Goal: Transaction & Acquisition: Obtain resource

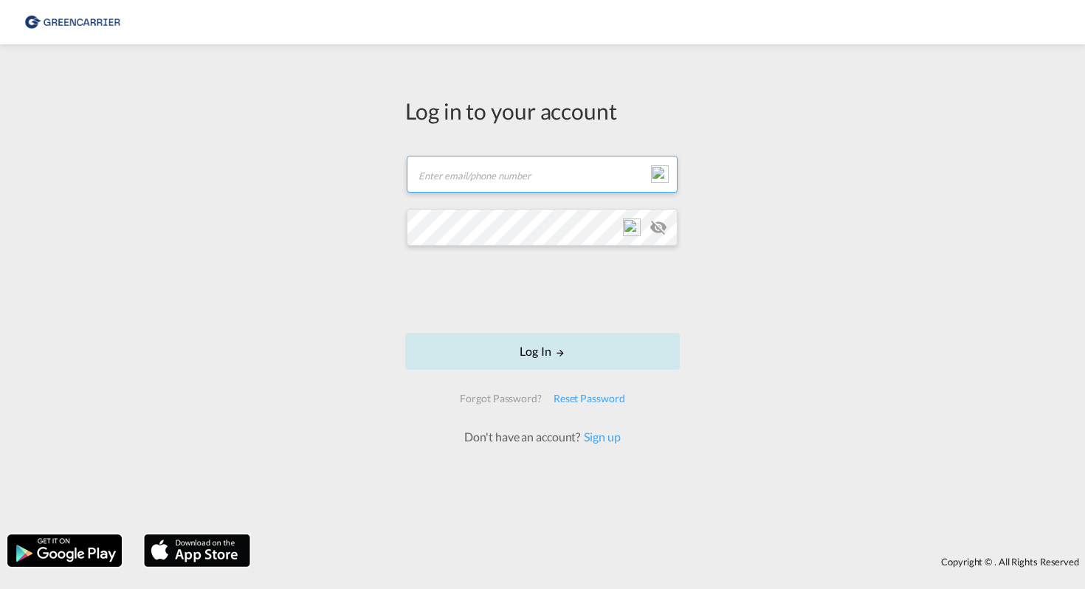
type input "[EMAIL_ADDRESS][DOMAIN_NAME]"
click at [550, 351] on button "Log In" at bounding box center [542, 351] width 275 height 37
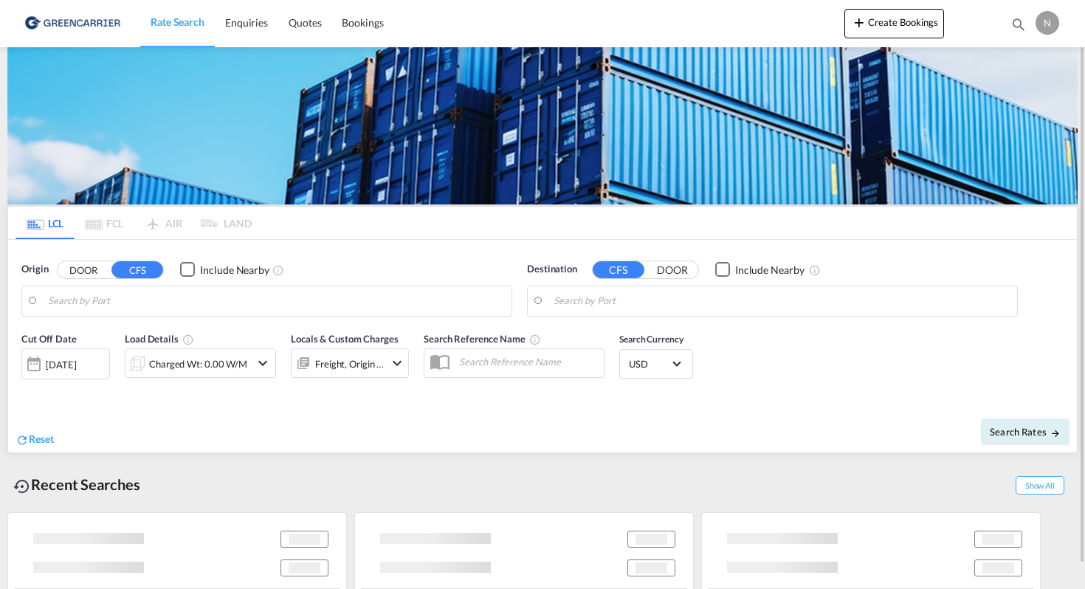
type input "DK-1350, [GEOGRAPHIC_DATA]"
type input "[GEOGRAPHIC_DATA], SH, CNSHA"
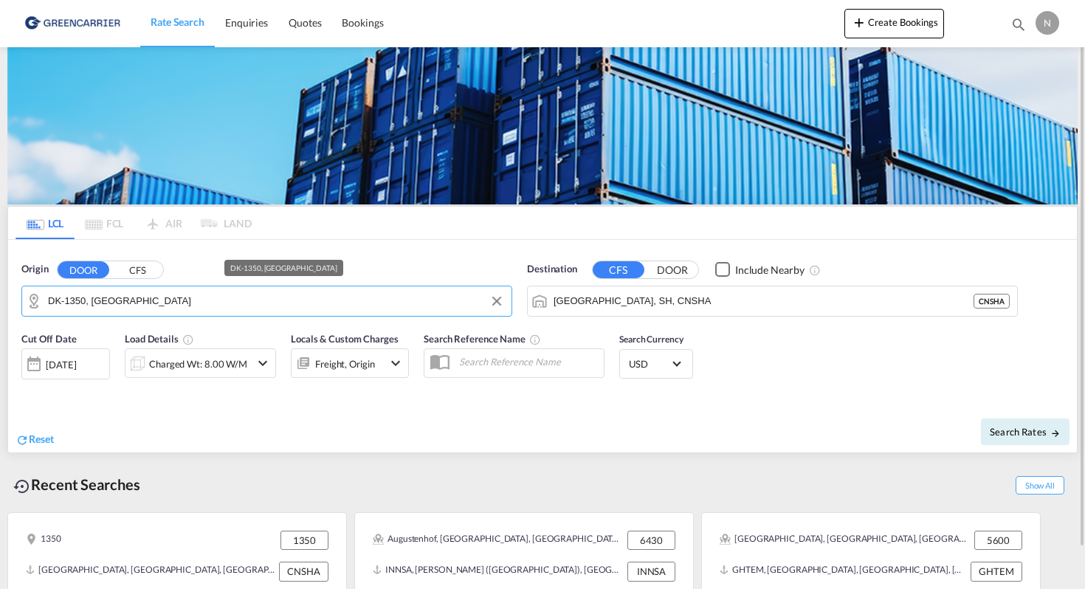
click at [235, 292] on input "DK-1350, [GEOGRAPHIC_DATA]" at bounding box center [276, 301] width 456 height 22
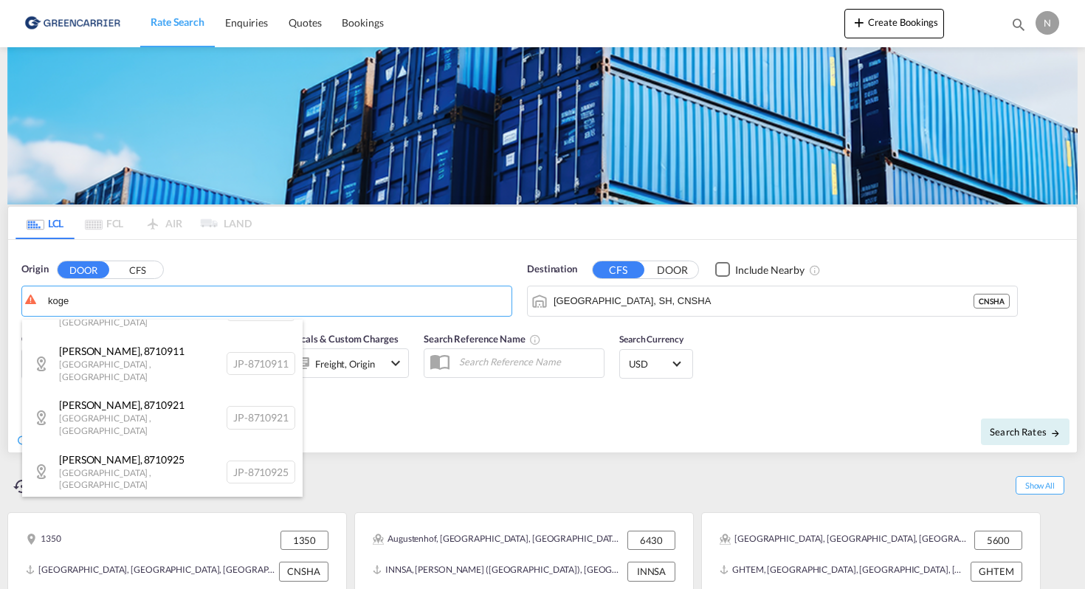
scroll to position [1738, 0]
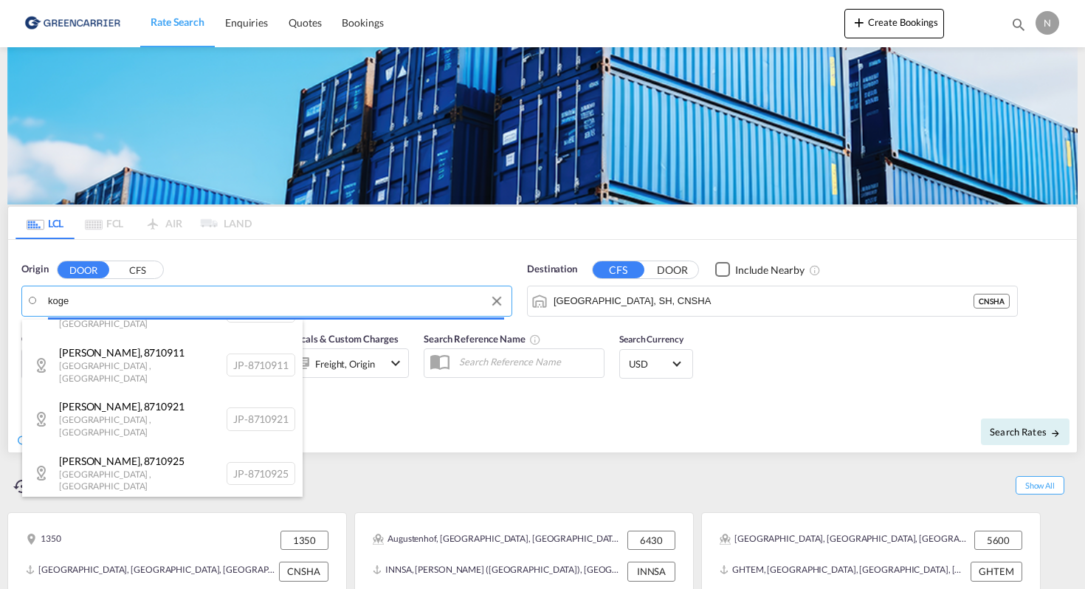
drag, startPoint x: 134, startPoint y: 294, endPoint x: 36, endPoint y: 290, distance: 98.2
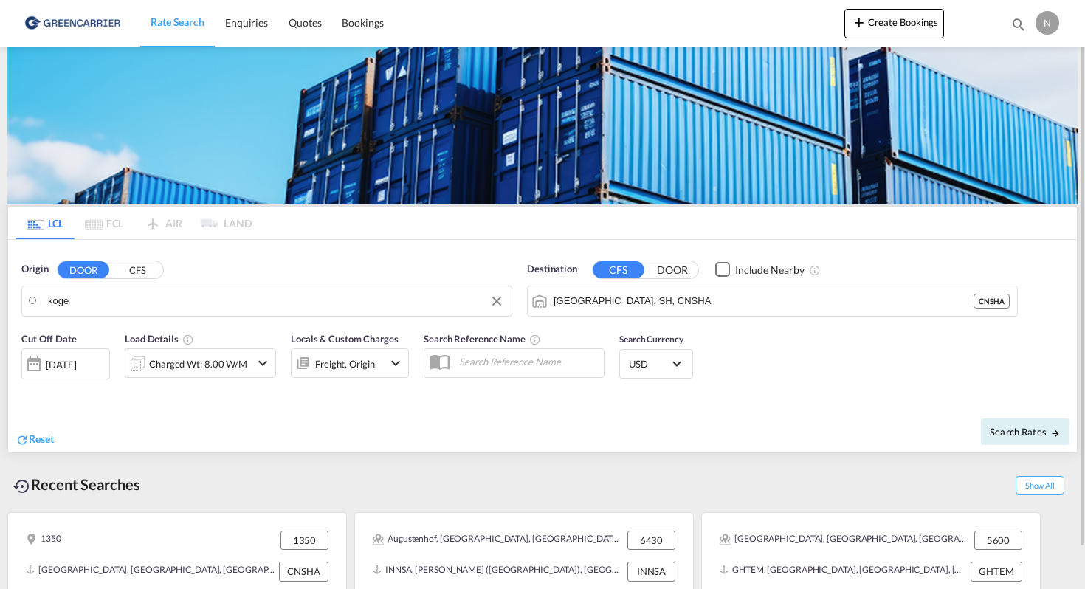
click at [75, 299] on body "Rate Search Enquiries Quotes Bookings Rate Search Enquiries" at bounding box center [542, 294] width 1085 height 589
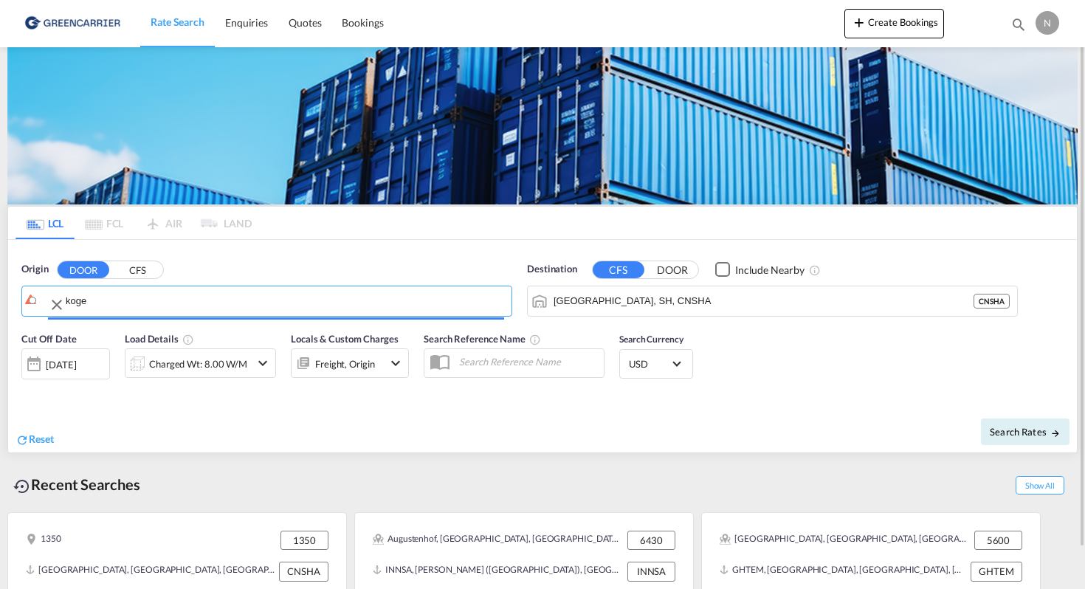
click at [75, 299] on input "koge" at bounding box center [285, 301] width 438 height 22
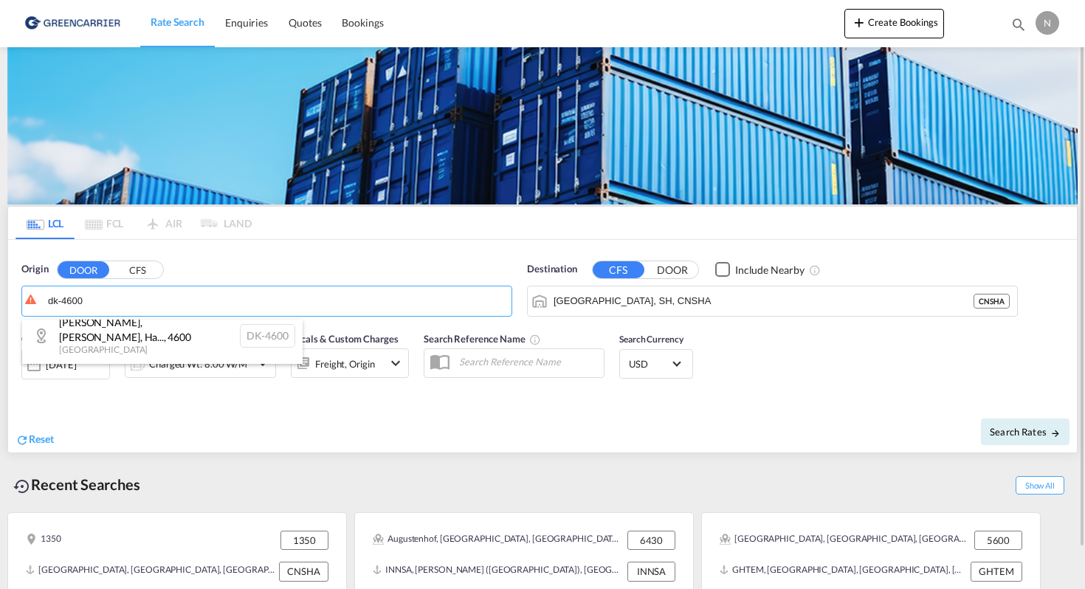
scroll to position [0, 0]
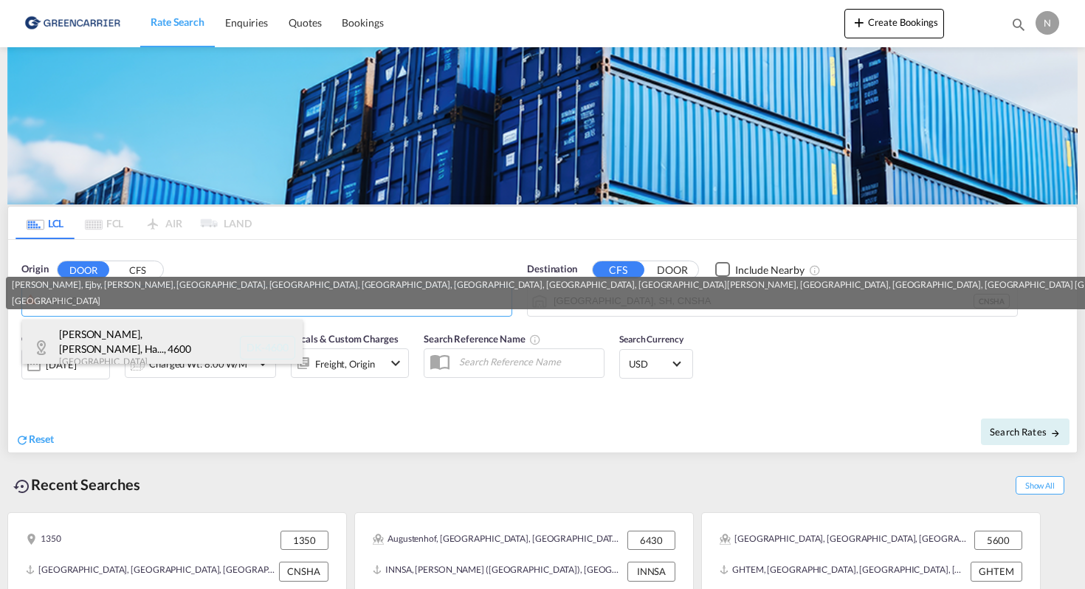
click at [107, 351] on div "[PERSON_NAME], Ejby, Ha... , 4600 Denmark DK-4600" at bounding box center [162, 348] width 280 height 56
type input "DK-4600, [GEOGRAPHIC_DATA], [GEOGRAPHIC_DATA], [GEOGRAPHIC_DATA], [GEOGRAPHIC_D…"
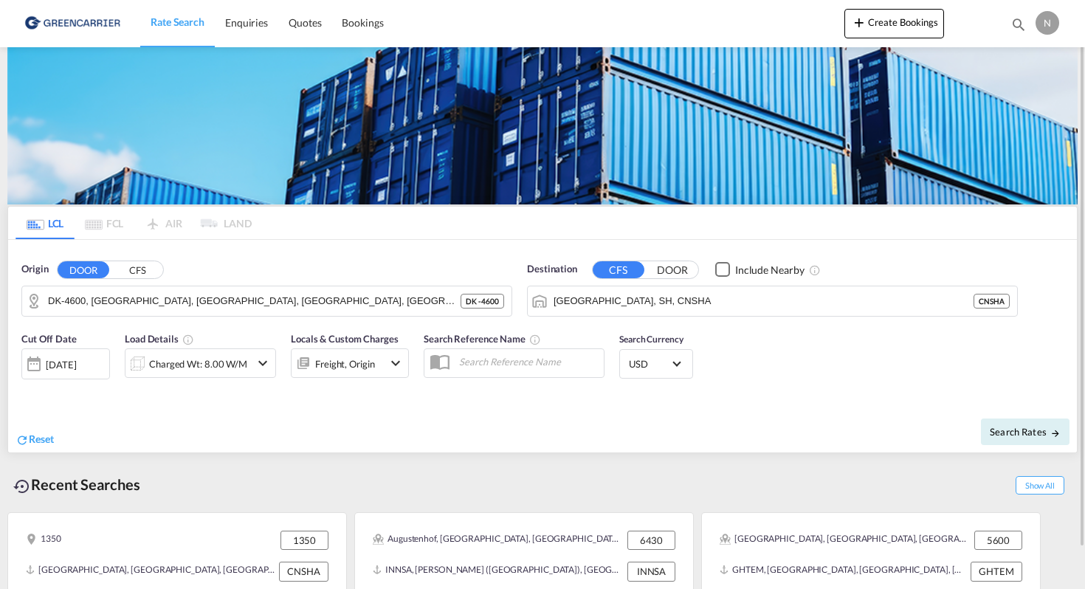
click at [225, 350] on div "Charged Wt: 8.00 W/M" at bounding box center [187, 363] width 125 height 30
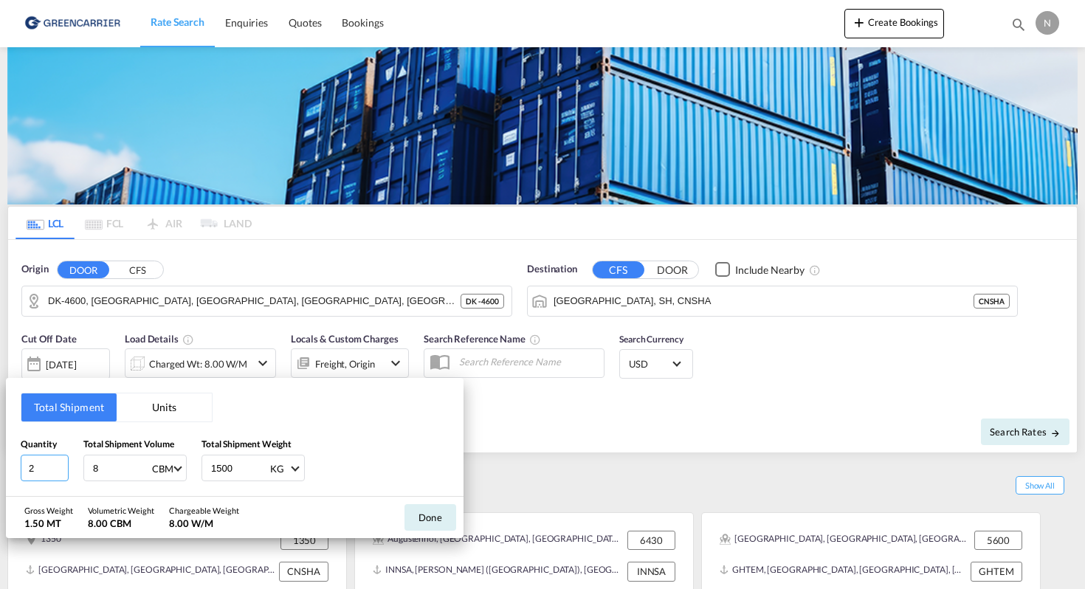
type input "2"
click at [61, 466] on input "2" at bounding box center [45, 468] width 48 height 27
click at [114, 472] on input "8" at bounding box center [121, 467] width 59 height 25
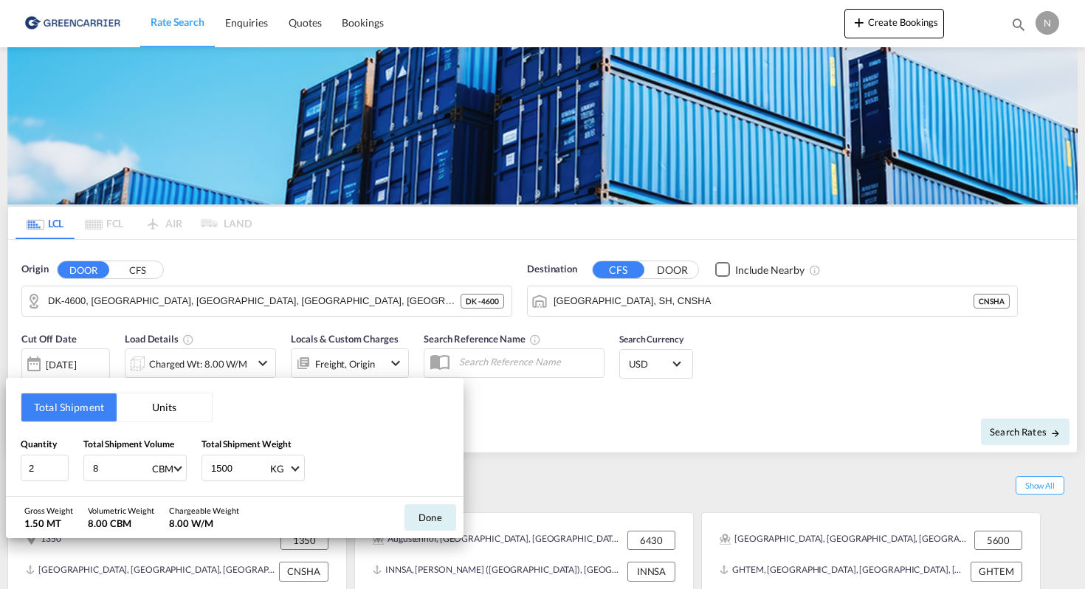
paste input "number"
paste input "1"
type input "11.464"
type input "2220"
click at [439, 513] on button "Done" at bounding box center [430, 517] width 52 height 27
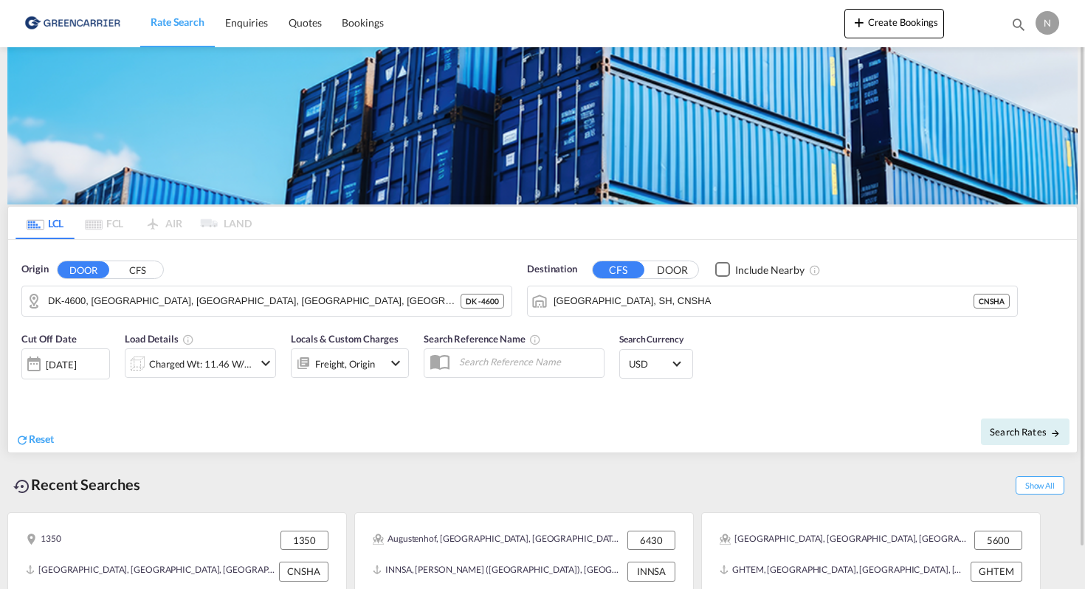
scroll to position [44, 0]
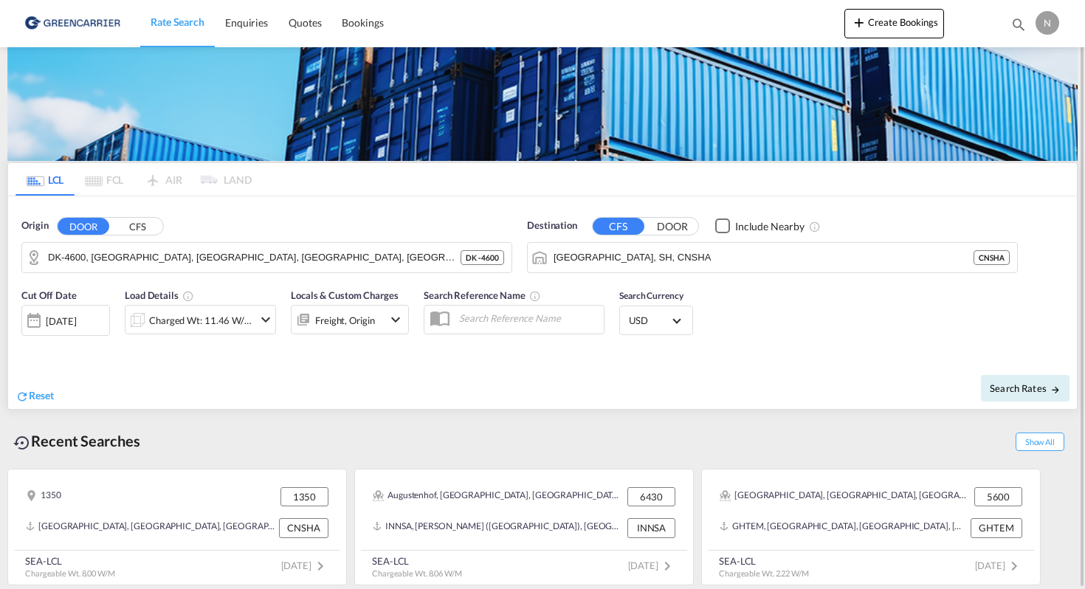
click at [672, 314] on md-select-value "USD" at bounding box center [656, 320] width 58 height 21
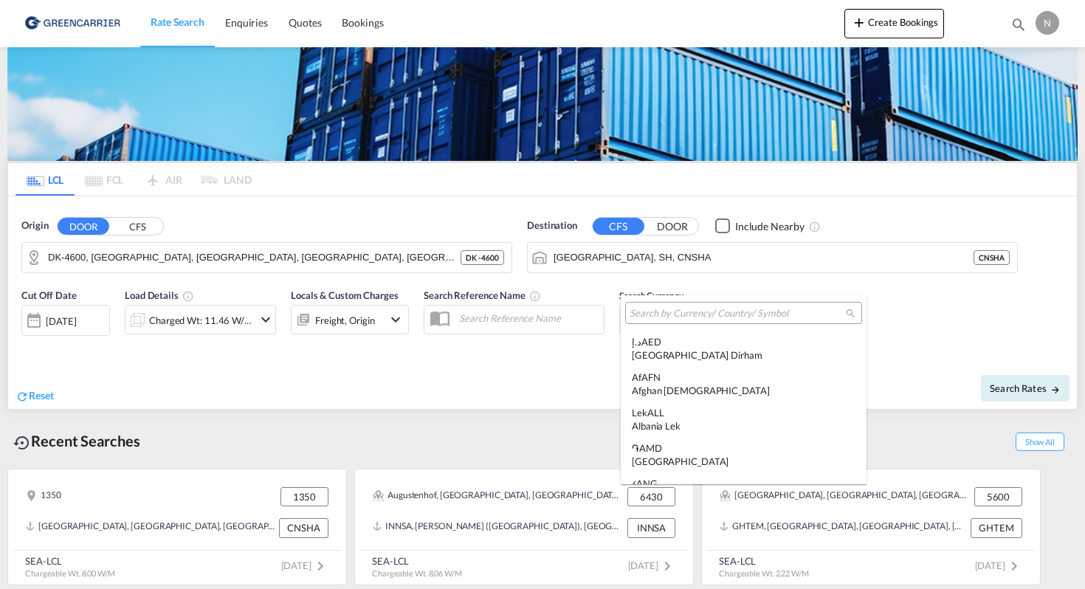
scroll to position [5095, 0]
click at [579, 394] on md-backdrop at bounding box center [542, 294] width 1085 height 589
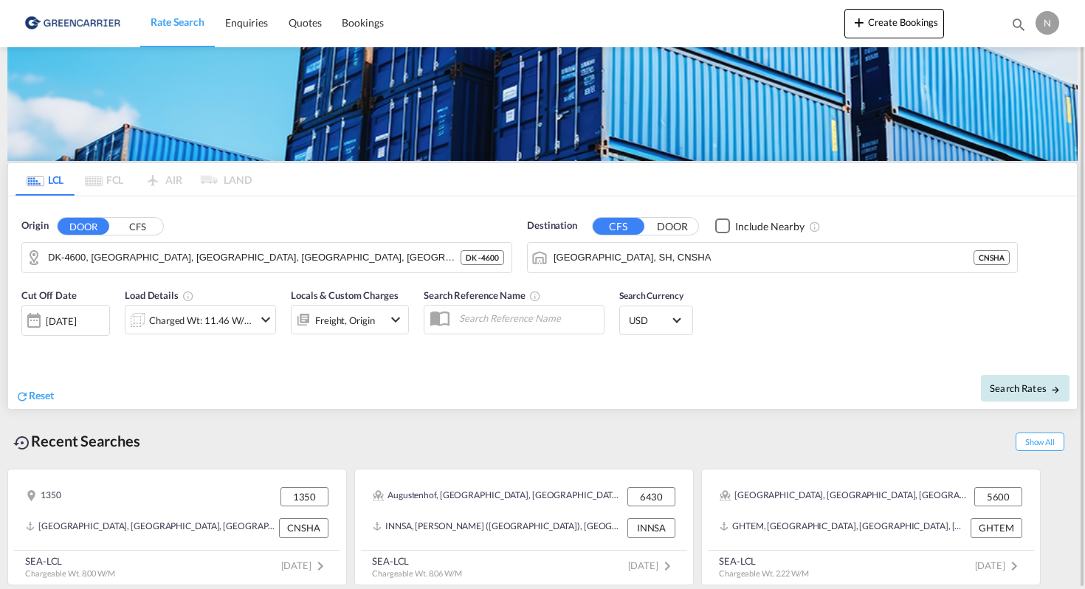
click at [1005, 389] on span "Search Rates" at bounding box center [1025, 388] width 71 height 12
type input "4600 to CNSHA / [DATE]"
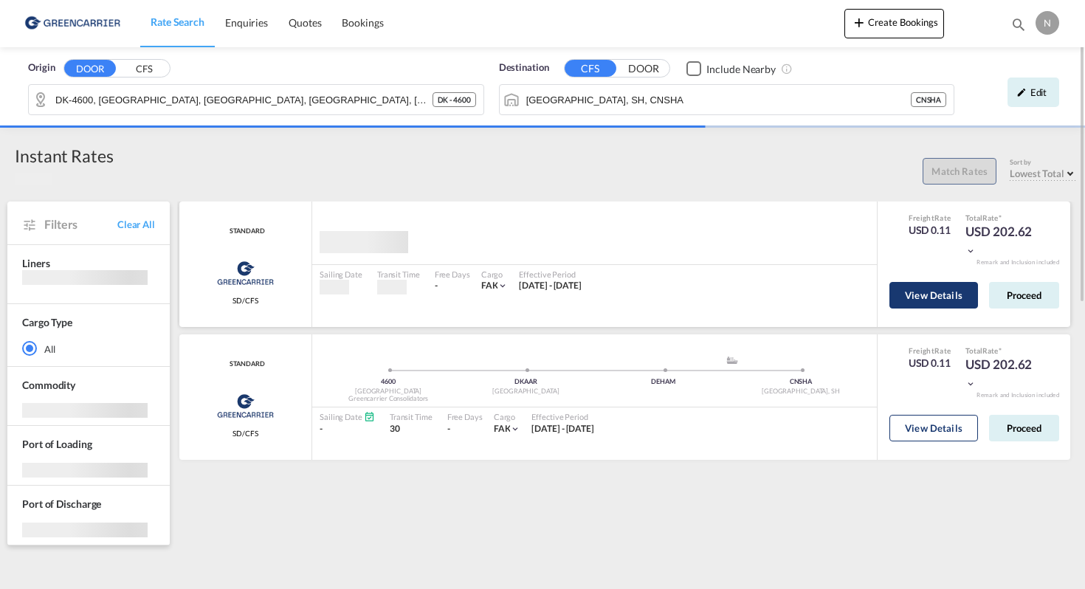
click at [946, 294] on button "View Details" at bounding box center [933, 295] width 89 height 27
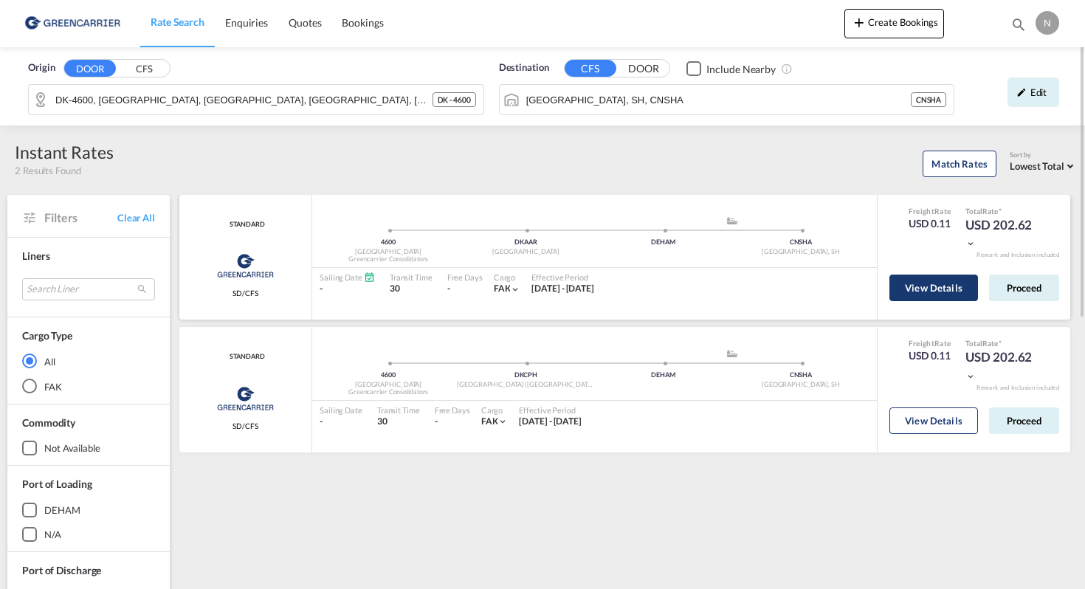
click at [949, 288] on button "View Details" at bounding box center [933, 288] width 89 height 27
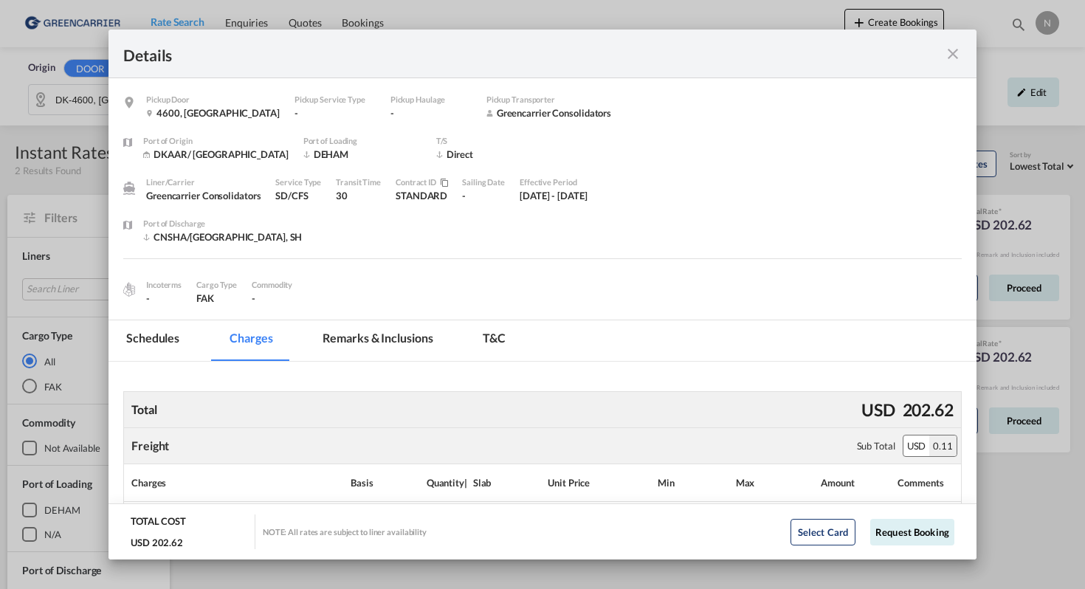
click at [956, 46] on md-icon "icon-close fg-AAA8AD m-0 cursor" at bounding box center [953, 54] width 18 height 18
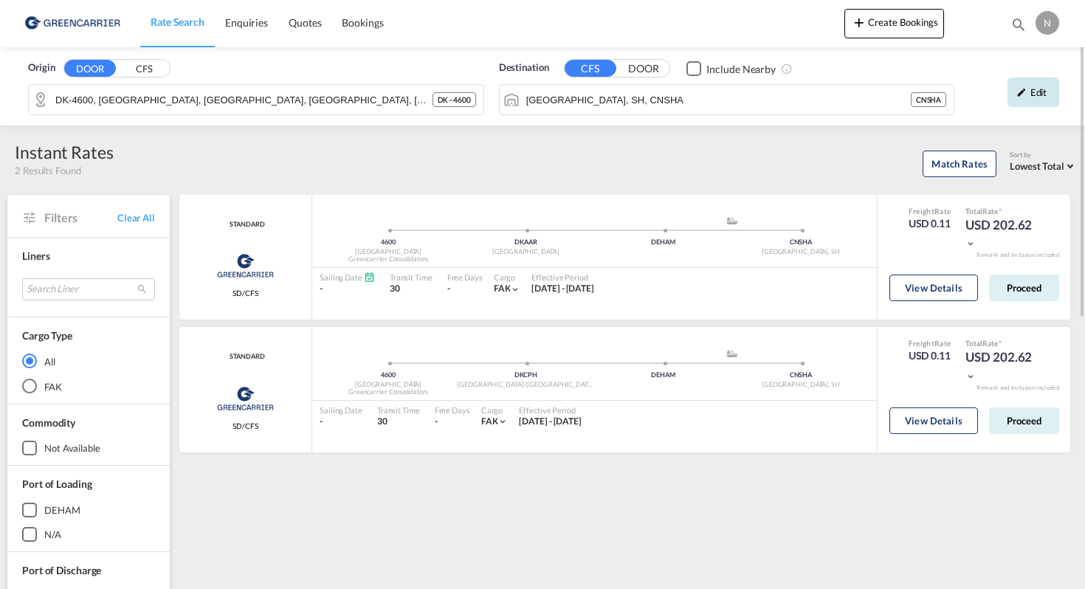
click at [1035, 96] on div "Edit" at bounding box center [1033, 92] width 52 height 30
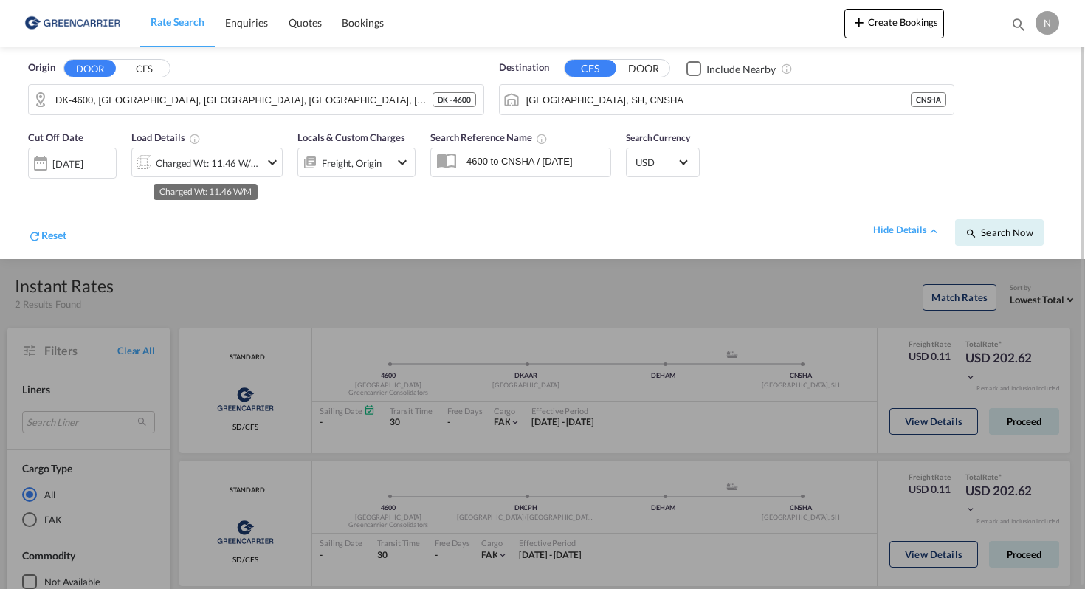
click at [253, 161] on div "Charged Wt: 11.46 W/M" at bounding box center [208, 163] width 104 height 21
